Goal: Task Accomplishment & Management: Manage account settings

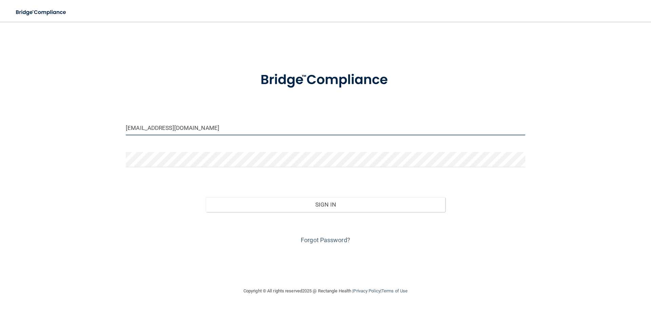
click at [189, 130] on input "[EMAIL_ADDRESS][DOMAIN_NAME]" at bounding box center [325, 127] width 399 height 15
click at [202, 132] on input "[EMAIL_ADDRESS][DOMAIN_NAME]" at bounding box center [325, 127] width 399 height 15
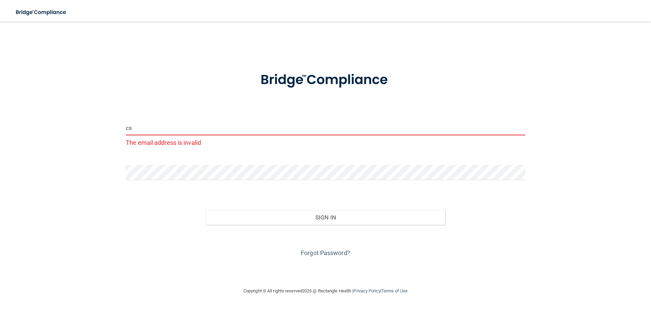
type input "c"
type input "[EMAIL_ADDRESS][DOMAIN_NAME]"
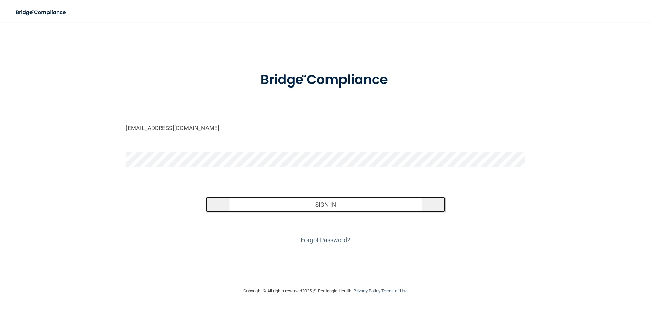
click at [271, 206] on button "Sign In" at bounding box center [326, 204] width 240 height 15
click at [321, 206] on button "Sign In" at bounding box center [326, 204] width 240 height 15
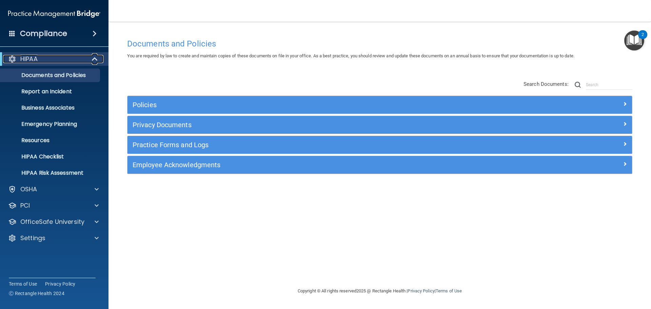
click at [93, 57] on span at bounding box center [96, 59] width 6 height 8
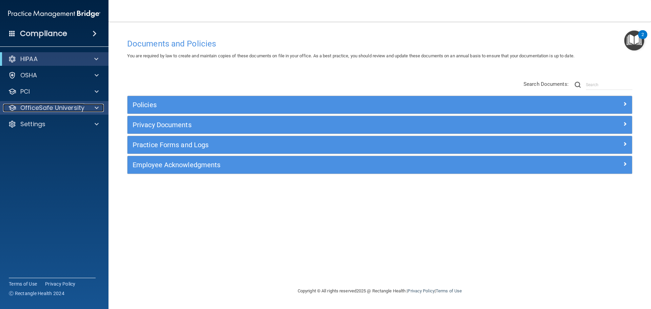
click at [96, 105] on span at bounding box center [97, 108] width 4 height 8
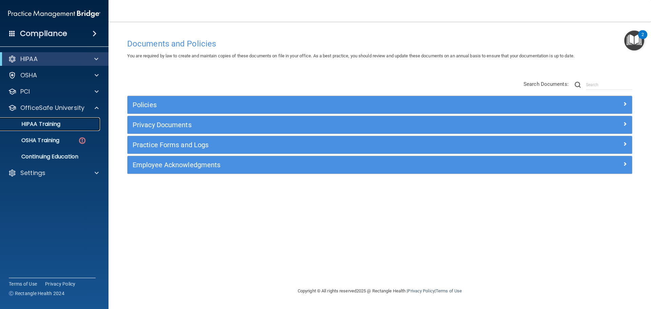
click at [68, 125] on div "HIPAA Training" at bounding box center [50, 124] width 93 height 7
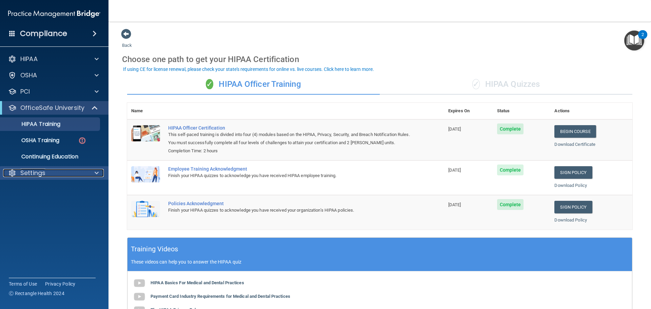
click at [97, 174] on span at bounding box center [97, 173] width 4 height 8
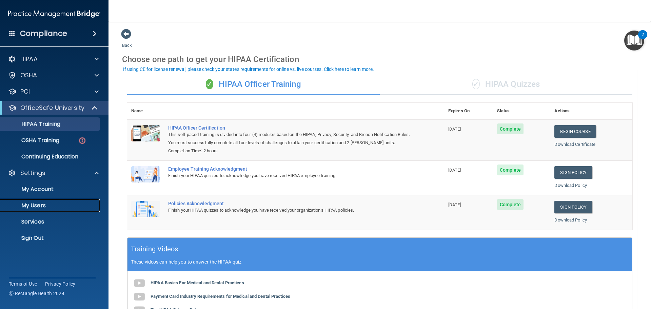
click at [52, 203] on p "My Users" at bounding box center [50, 205] width 93 height 7
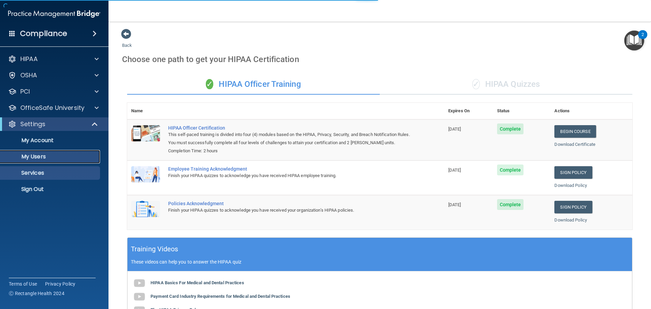
select select "20"
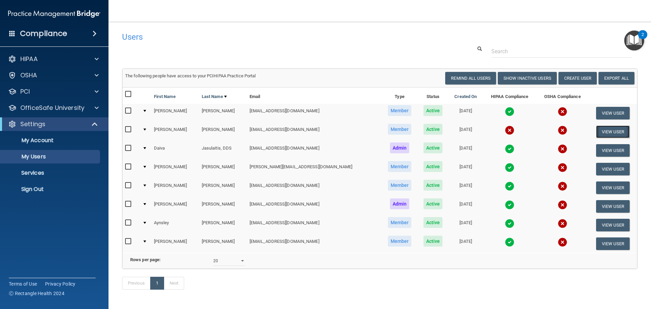
click at [603, 134] on button "View User" at bounding box center [613, 131] width 34 height 13
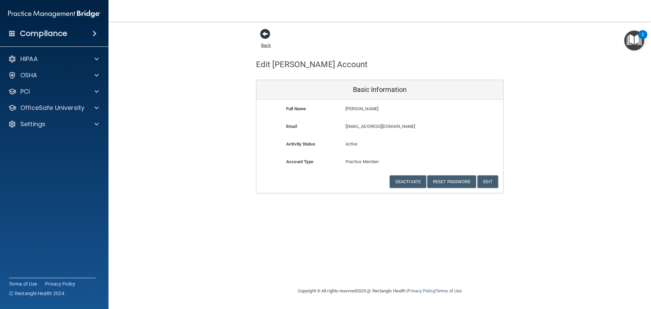
click at [265, 37] on span at bounding box center [265, 34] width 10 height 10
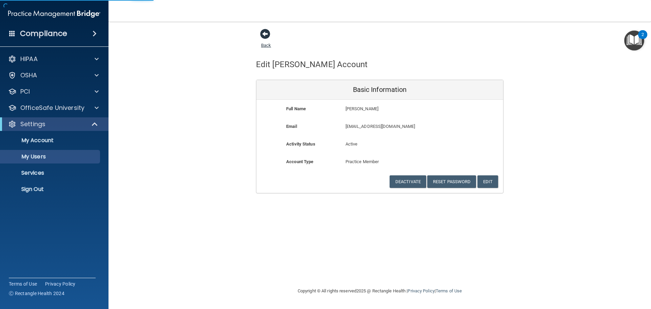
select select "20"
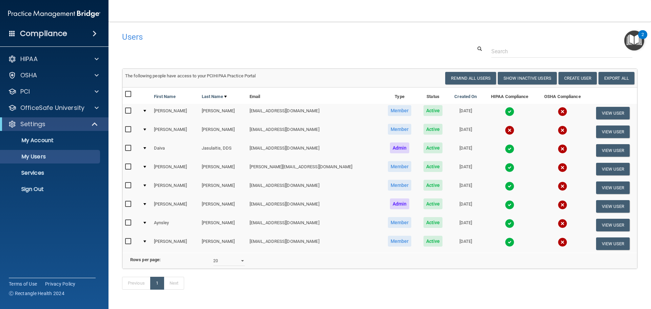
click at [505, 130] on img at bounding box center [509, 129] width 9 height 9
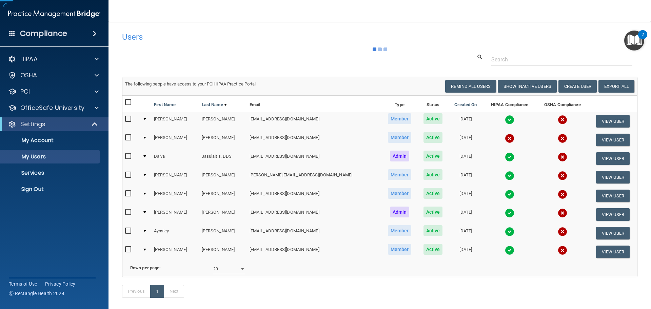
click at [488, 130] on td at bounding box center [509, 121] width 54 height 19
click at [485, 106] on body "Compliance HIPAA Documents and Policies Report an Incident Business Associates …" at bounding box center [325, 154] width 651 height 309
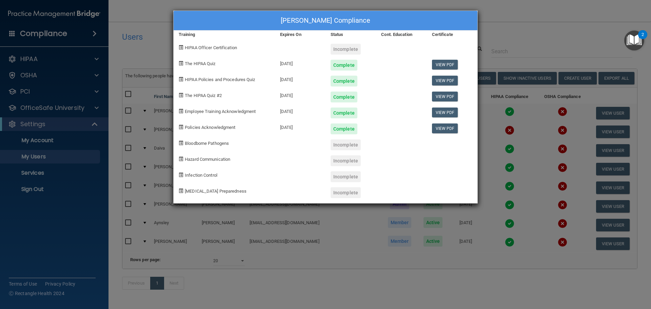
click at [543, 211] on div "[PERSON_NAME] Compliance Training Expires On Status Cont. Education Certificate…" at bounding box center [325, 154] width 651 height 309
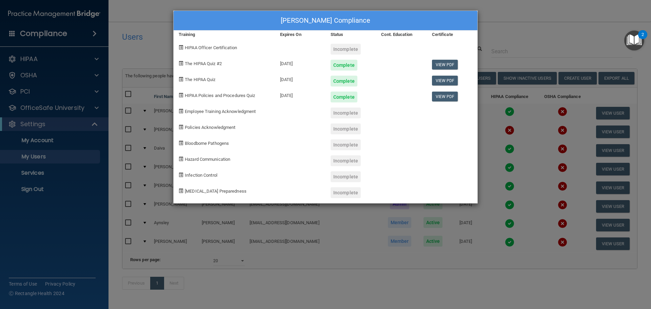
click at [641, 76] on div "[PERSON_NAME] Compliance Training Expires On Status Cont. Education Certificate…" at bounding box center [325, 154] width 651 height 309
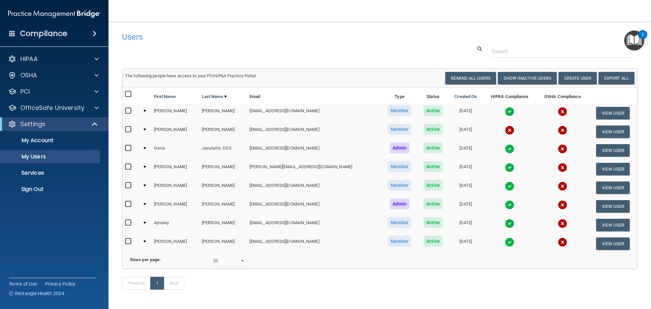
click at [125, 128] on input "checkbox" at bounding box center [129, 129] width 8 height 5
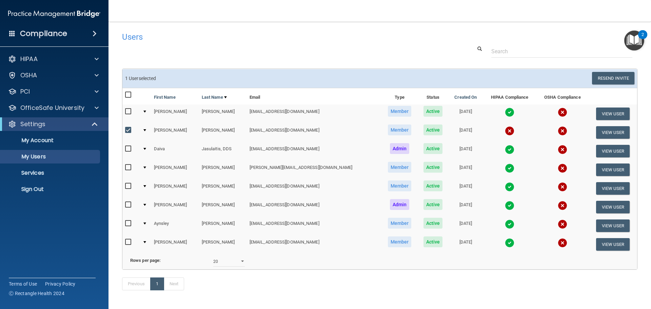
click at [147, 131] on td at bounding box center [146, 132] width 12 height 19
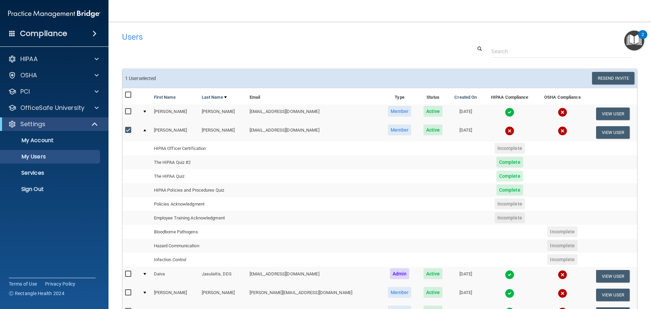
click at [131, 134] on div at bounding box center [131, 131] width 12 height 11
click at [129, 131] on input "checkbox" at bounding box center [129, 129] width 8 height 5
checkbox input "false"
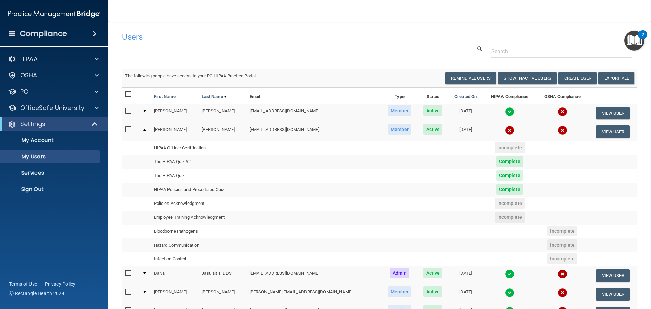
click at [129, 111] on input "checkbox" at bounding box center [129, 110] width 8 height 5
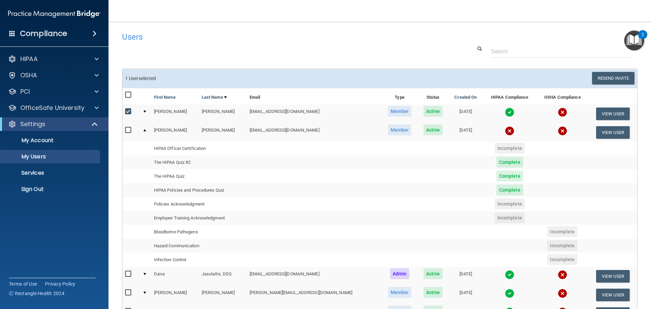
click at [127, 109] on input "checkbox" at bounding box center [129, 111] width 8 height 5
checkbox input "false"
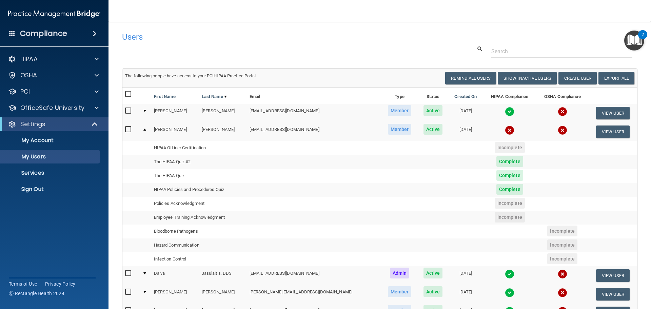
click at [637, 161] on div "The following people have access to your PCIHIPAA Practice Portal Resend Invite…" at bounding box center [379, 230] width 525 height 325
click at [134, 130] on div at bounding box center [131, 130] width 12 height 11
click at [146, 130] on div at bounding box center [144, 129] width 3 height 2
